Goal: Find specific page/section: Find specific page/section

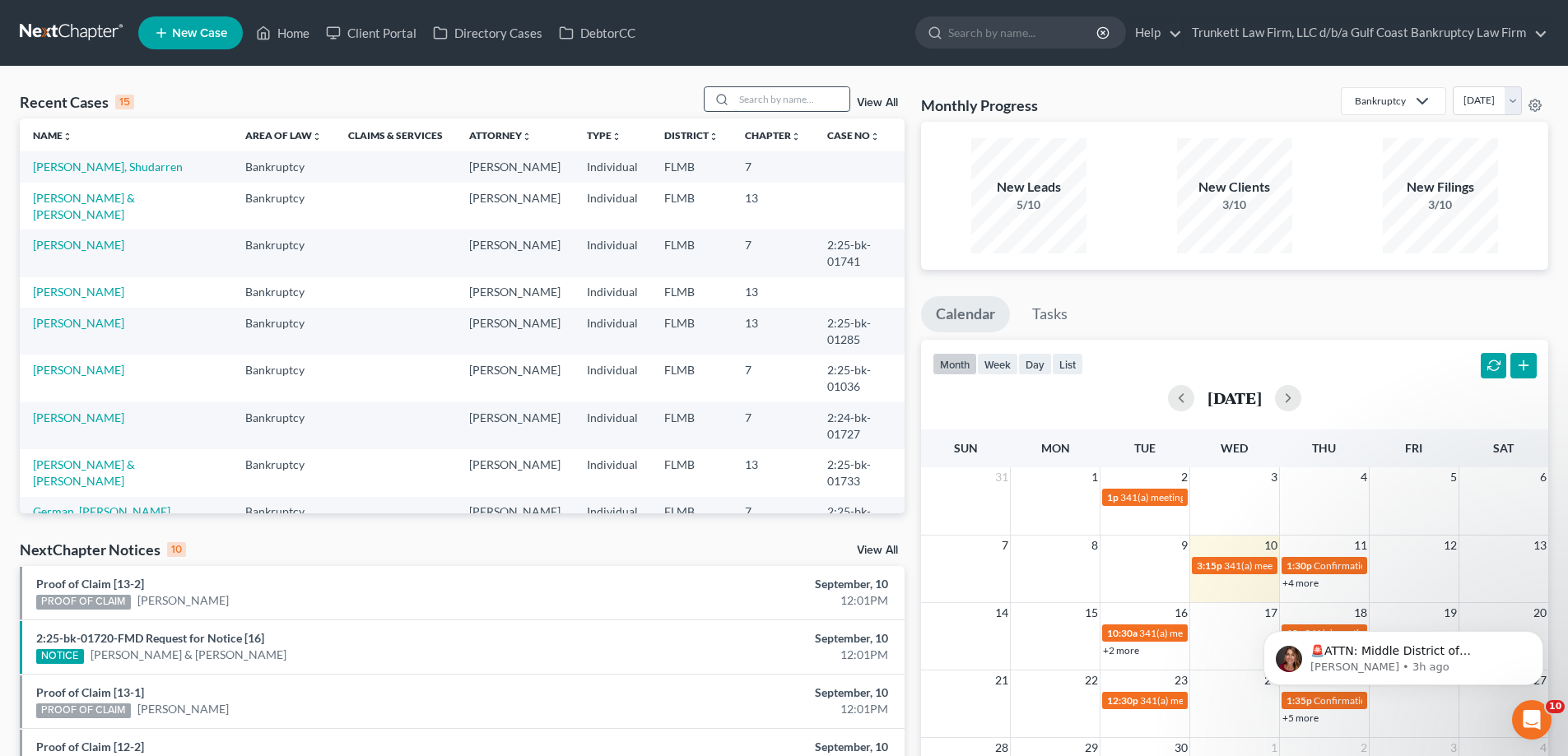
click at [793, 91] on input "search" at bounding box center [791, 98] width 115 height 23
type input "german"
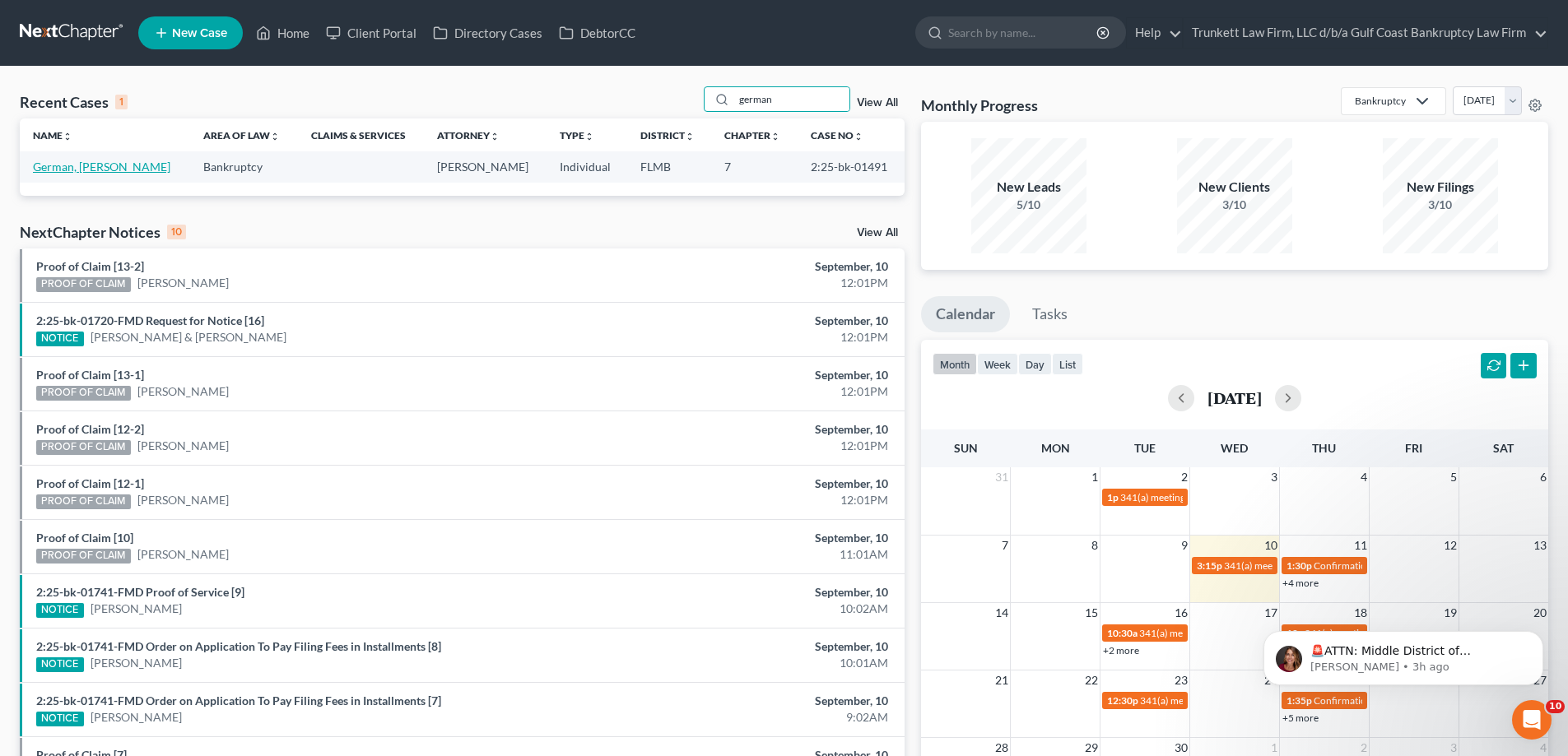
click at [84, 168] on link "German, [PERSON_NAME]" at bounding box center [101, 166] width 138 height 14
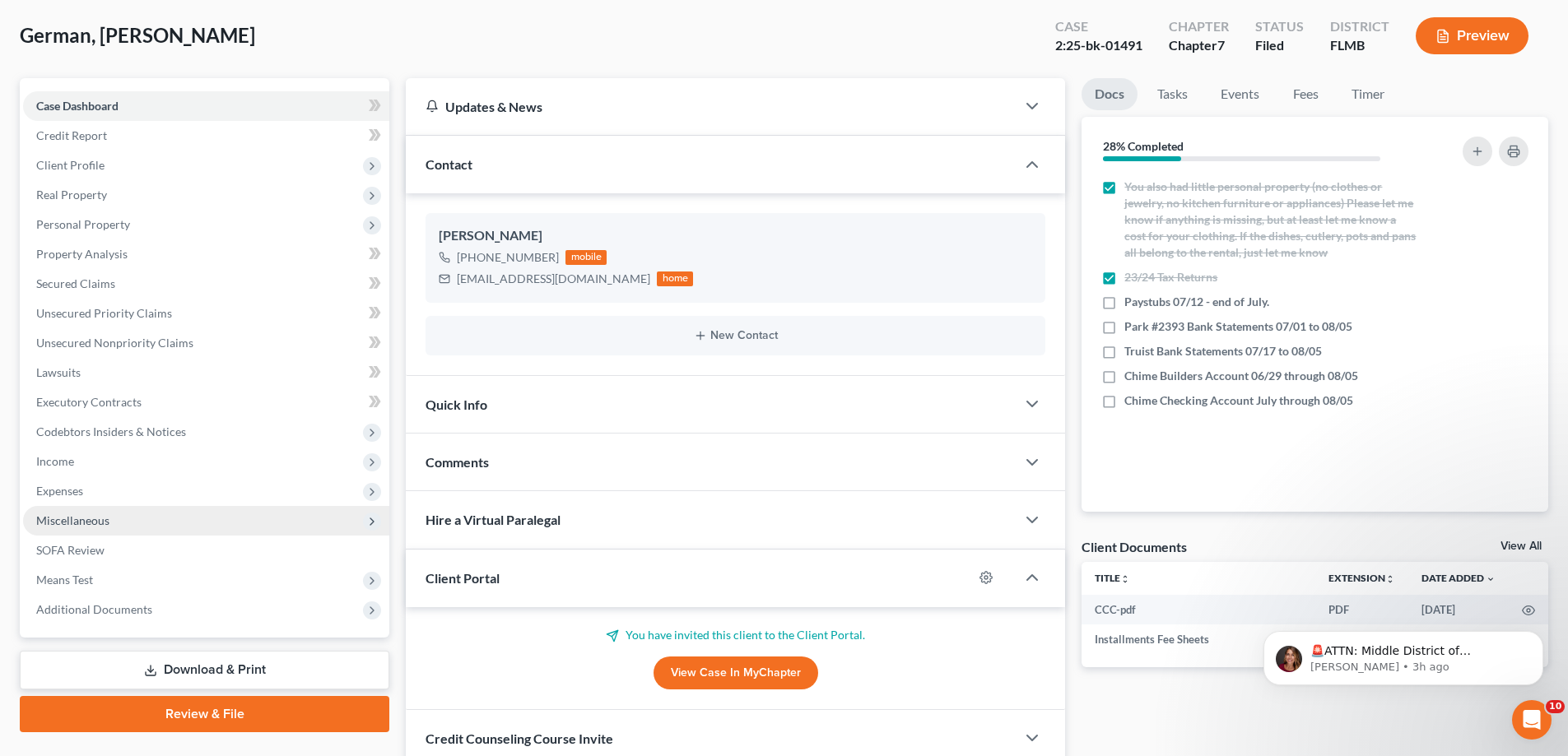
scroll to position [165, 0]
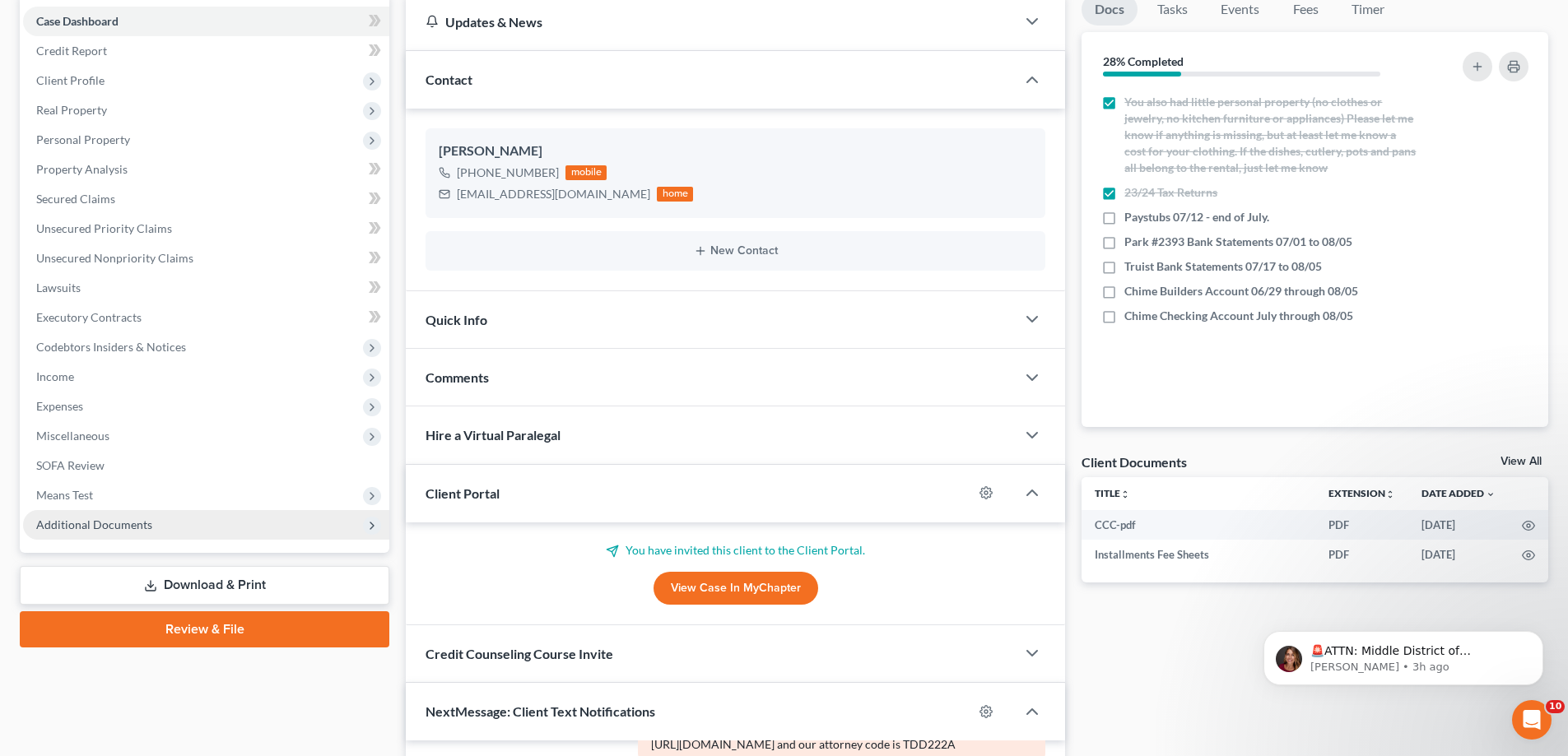
click at [127, 523] on span "Additional Documents" at bounding box center [95, 524] width 116 height 14
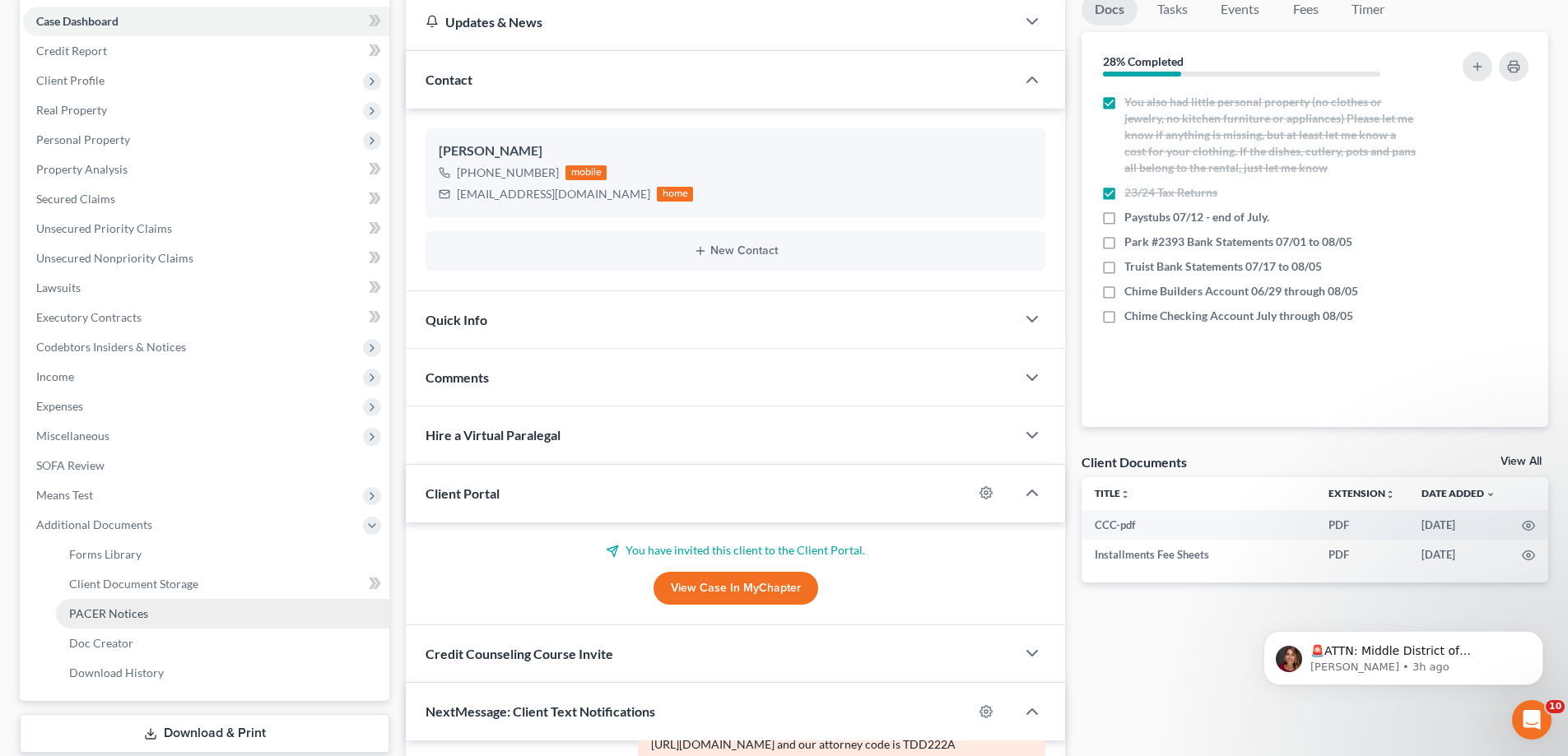
click at [141, 612] on span "PACER Notices" at bounding box center [109, 613] width 79 height 14
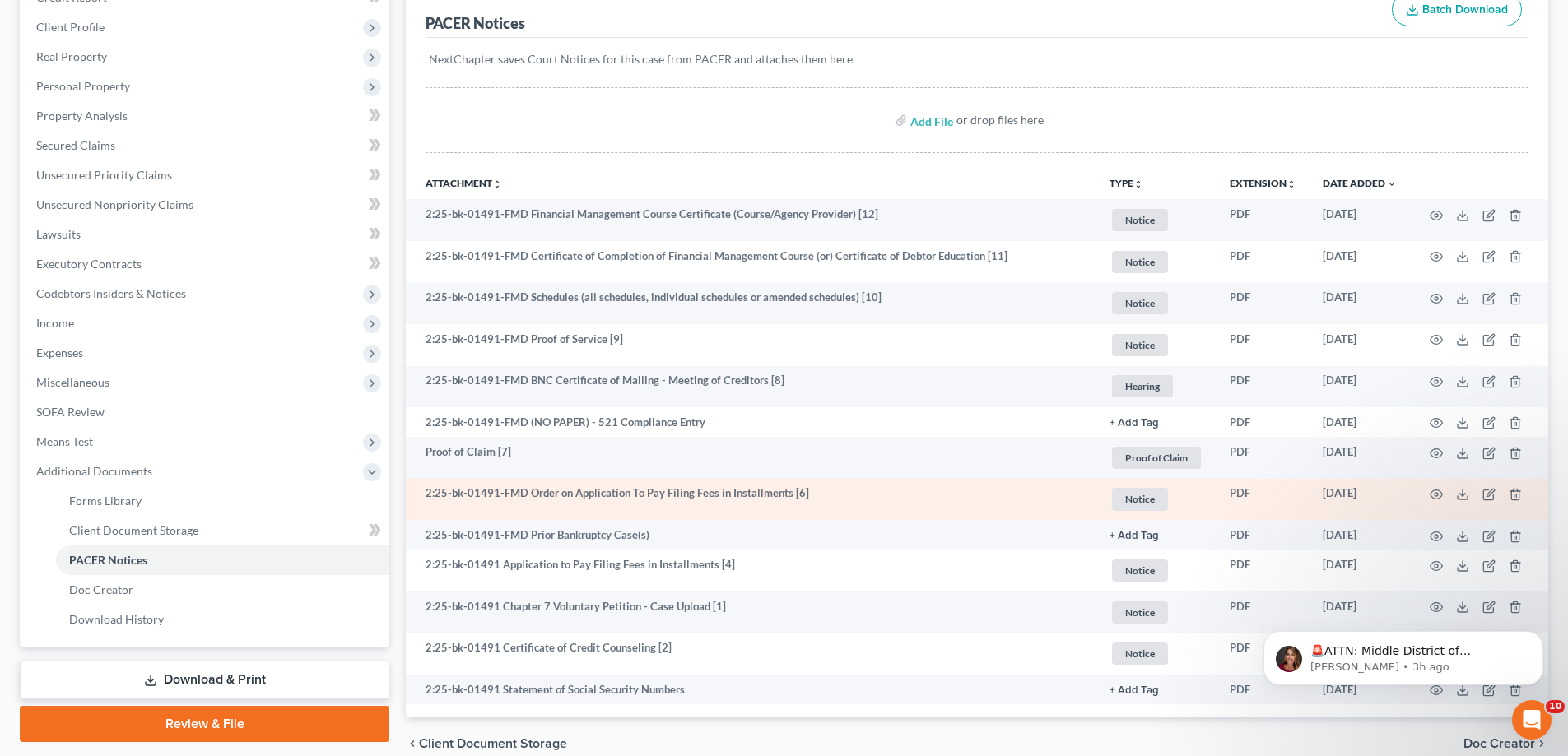
scroll to position [246, 0]
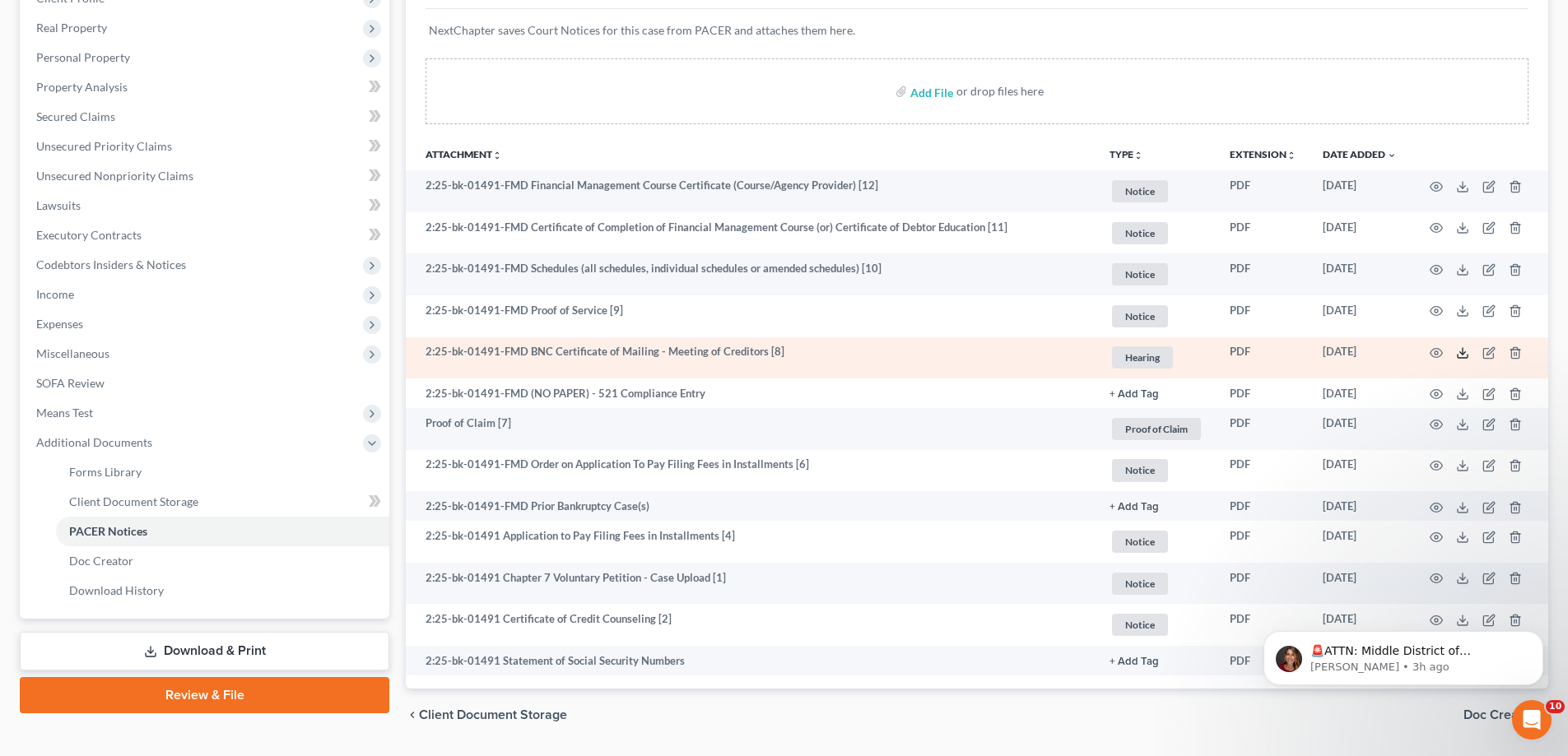
click at [1461, 350] on icon at bounding box center [1463, 353] width 13 height 13
